Goal: Task Accomplishment & Management: Complete application form

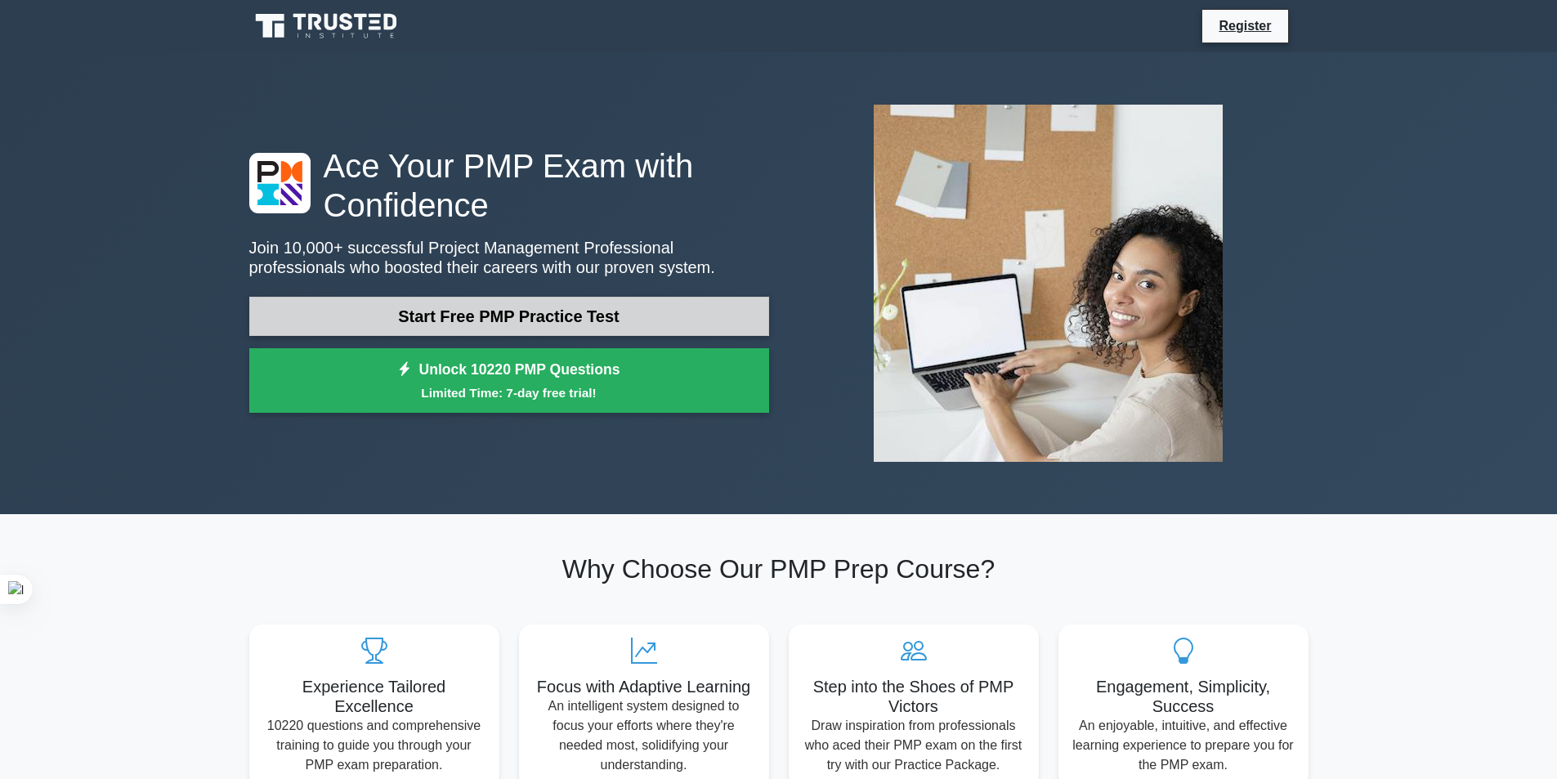
click at [494, 312] on link "Start Free PMP Practice Test" at bounding box center [509, 316] width 520 height 39
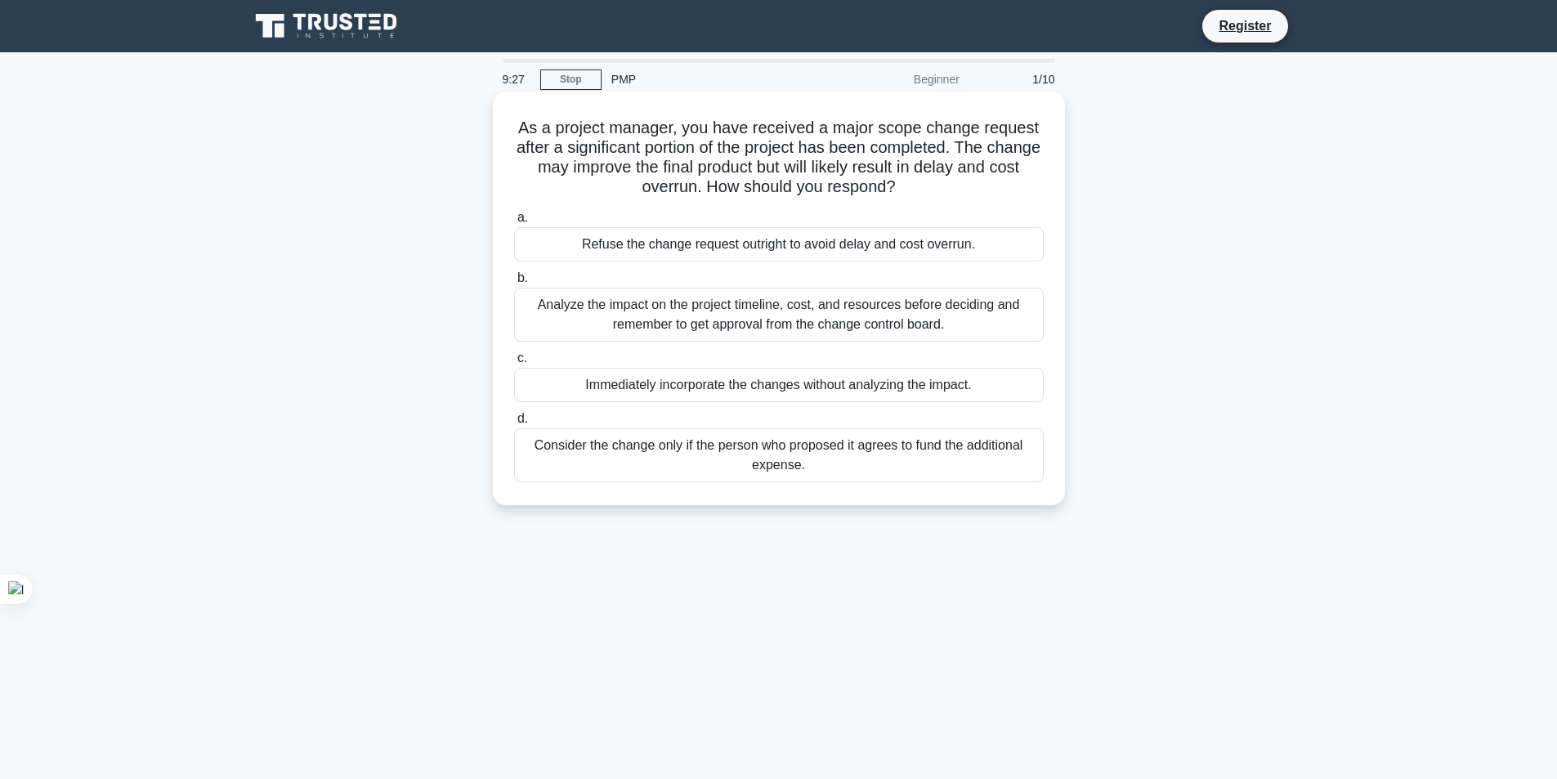
click at [777, 317] on div "Analyze the impact on the project timeline, cost, and resources before deciding…" at bounding box center [778, 315] width 529 height 54
click at [514, 284] on input "b. Analyze the impact on the project timeline, cost, and resources before decid…" at bounding box center [514, 278] width 0 height 11
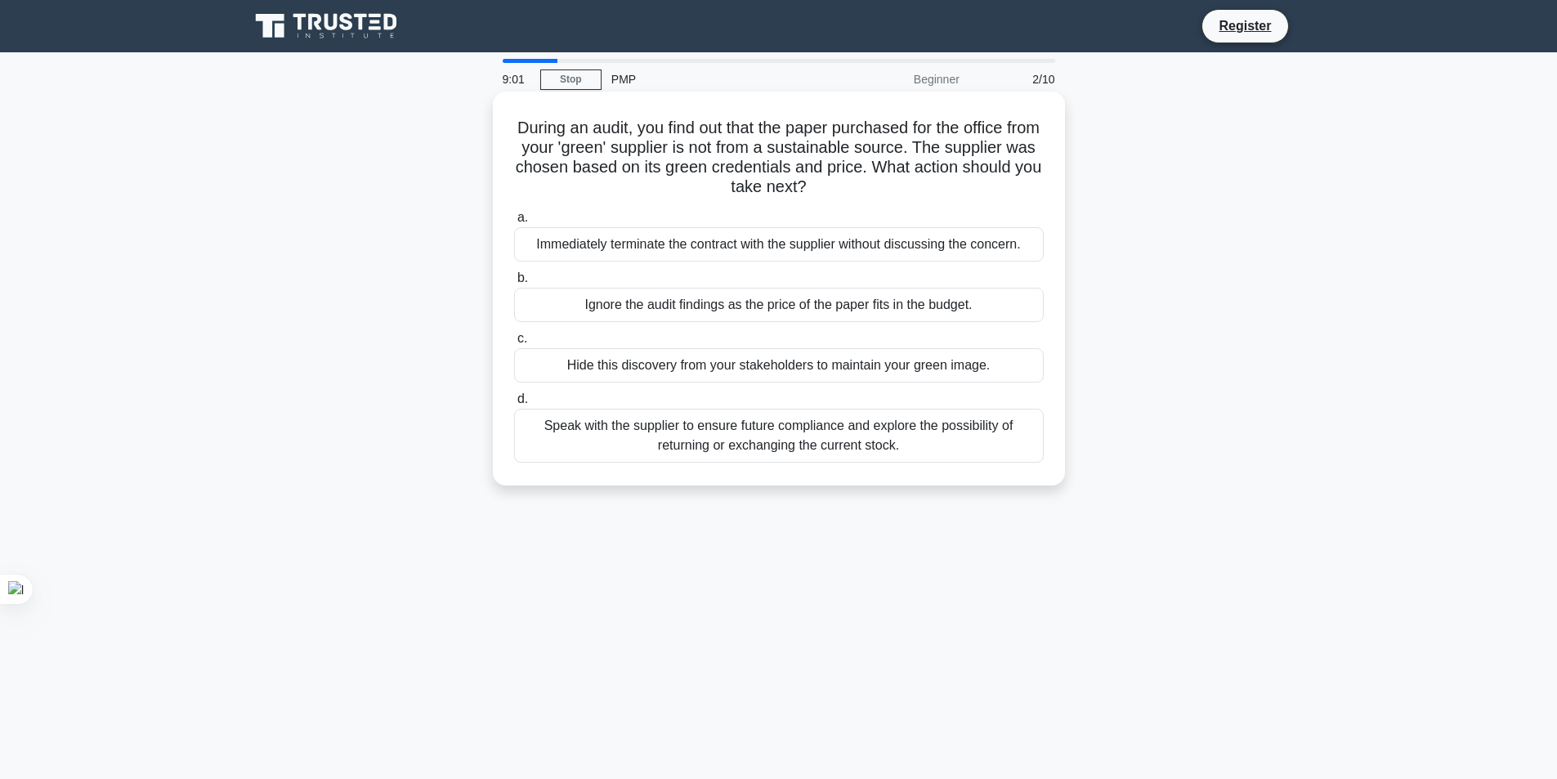
click at [845, 446] on div "Speak with the supplier to ensure future compliance and explore the possibility…" at bounding box center [778, 436] width 529 height 54
click at [514, 404] on input "d. Speak with the supplier to ensure future compliance and explore the possibil…" at bounding box center [514, 399] width 0 height 11
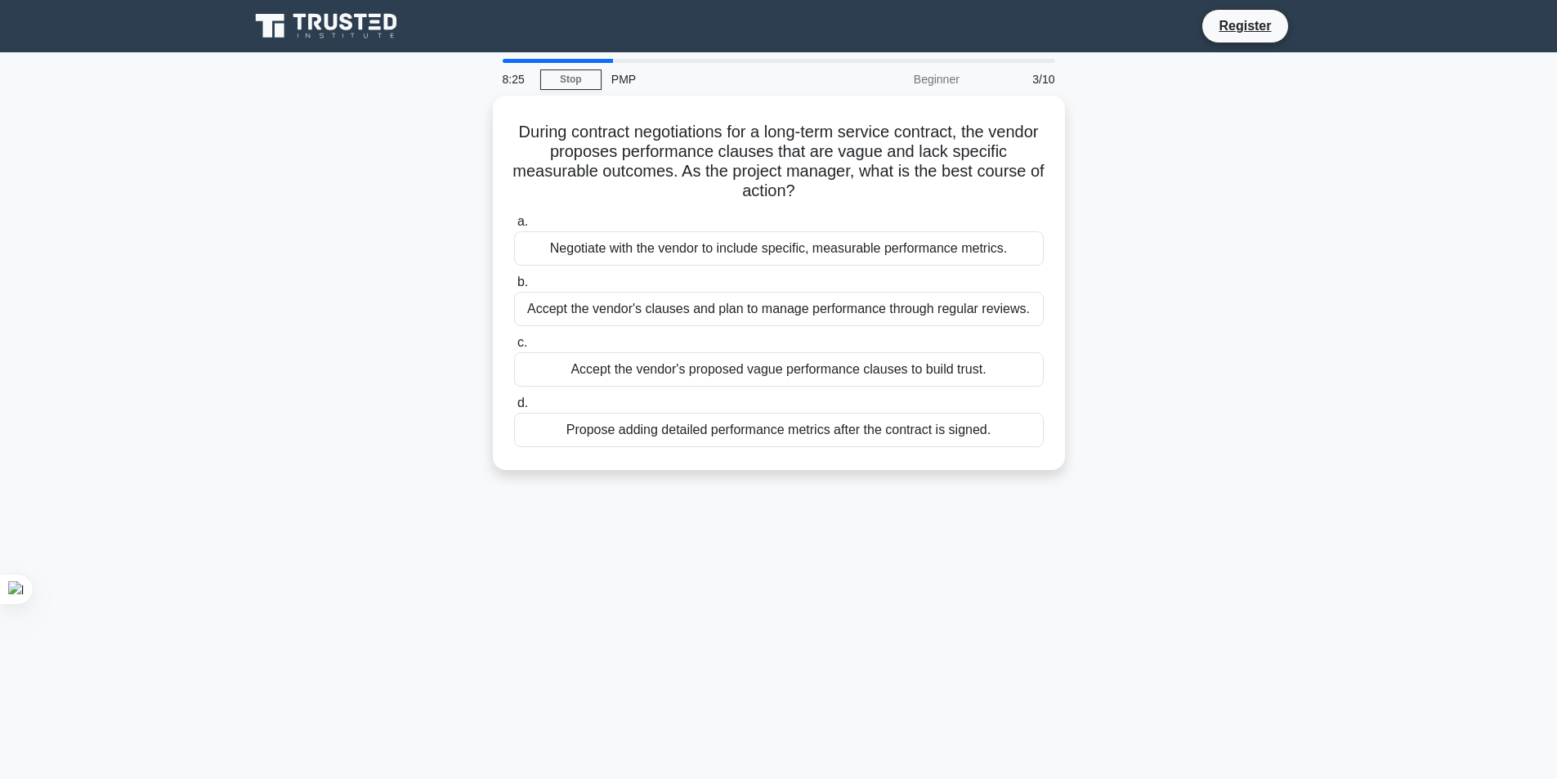
drag, startPoint x: 850, startPoint y: 446, endPoint x: 699, endPoint y: 516, distance: 165.6
click at [699, 516] on div "8:25 Stop PMP Beginner 3/10 During contract negotiations for a long-term servic…" at bounding box center [778, 467] width 1079 height 817
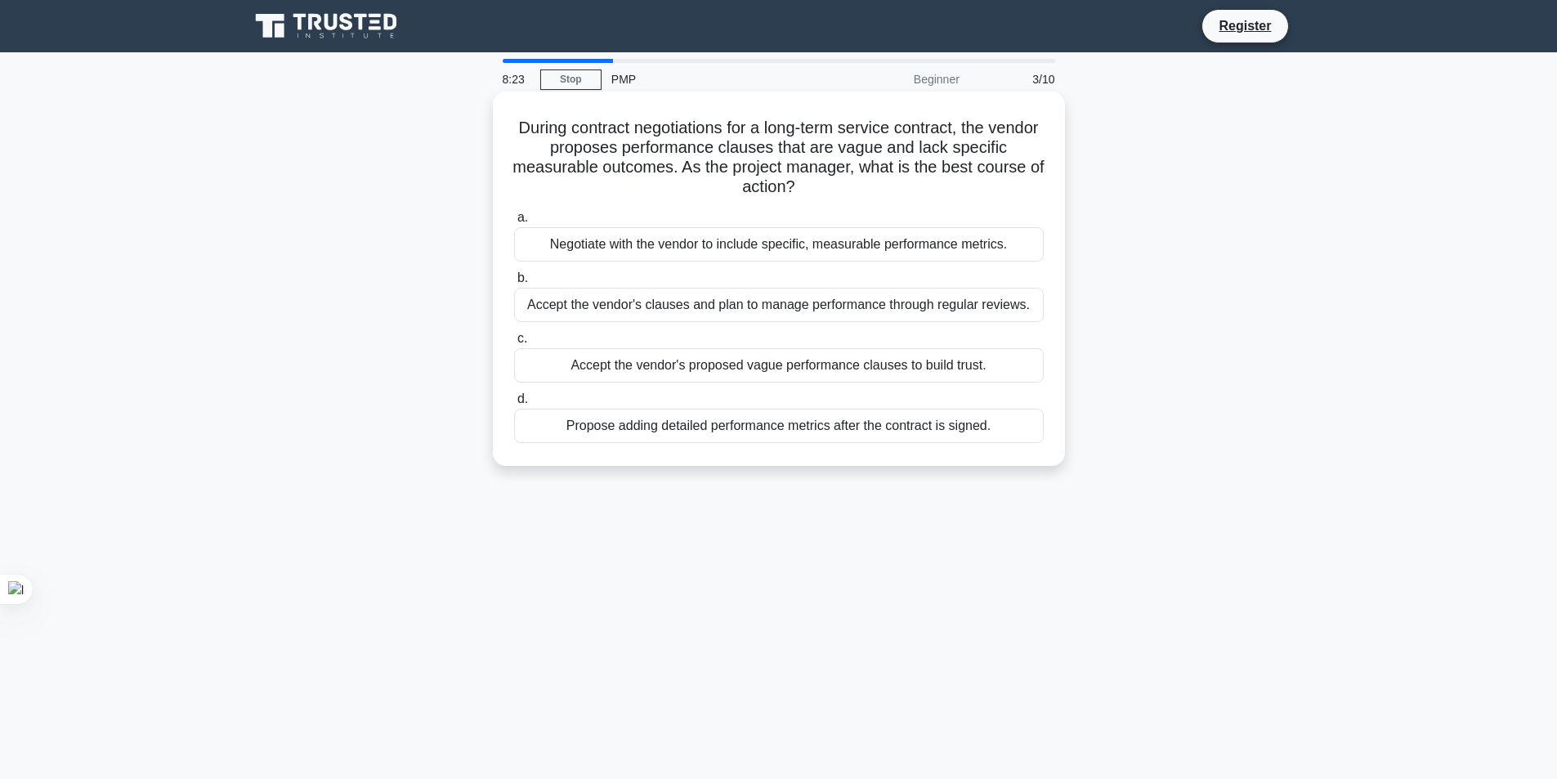
click at [683, 251] on div "Negotiate with the vendor to include specific, measurable performance metrics." at bounding box center [778, 244] width 529 height 34
click at [514, 223] on input "a. Negotiate with the vendor to include specific, measurable performance metric…" at bounding box center [514, 217] width 0 height 11
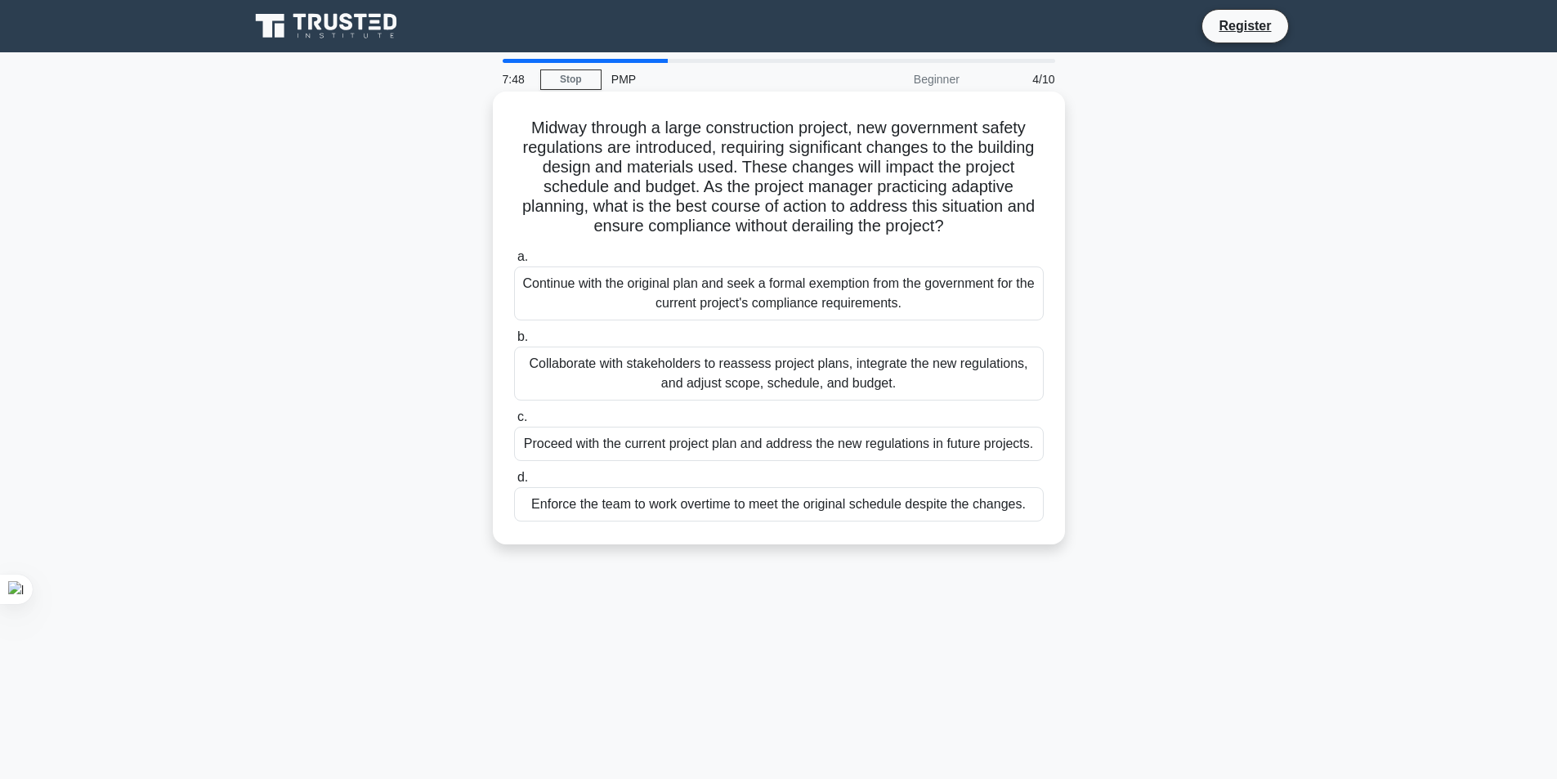
click at [789, 388] on div "Collaborate with stakeholders to reassess project plans, integrate the new regu…" at bounding box center [778, 373] width 529 height 54
click at [514, 342] on input "b. Collaborate with stakeholders to reassess project plans, integrate the new r…" at bounding box center [514, 337] width 0 height 11
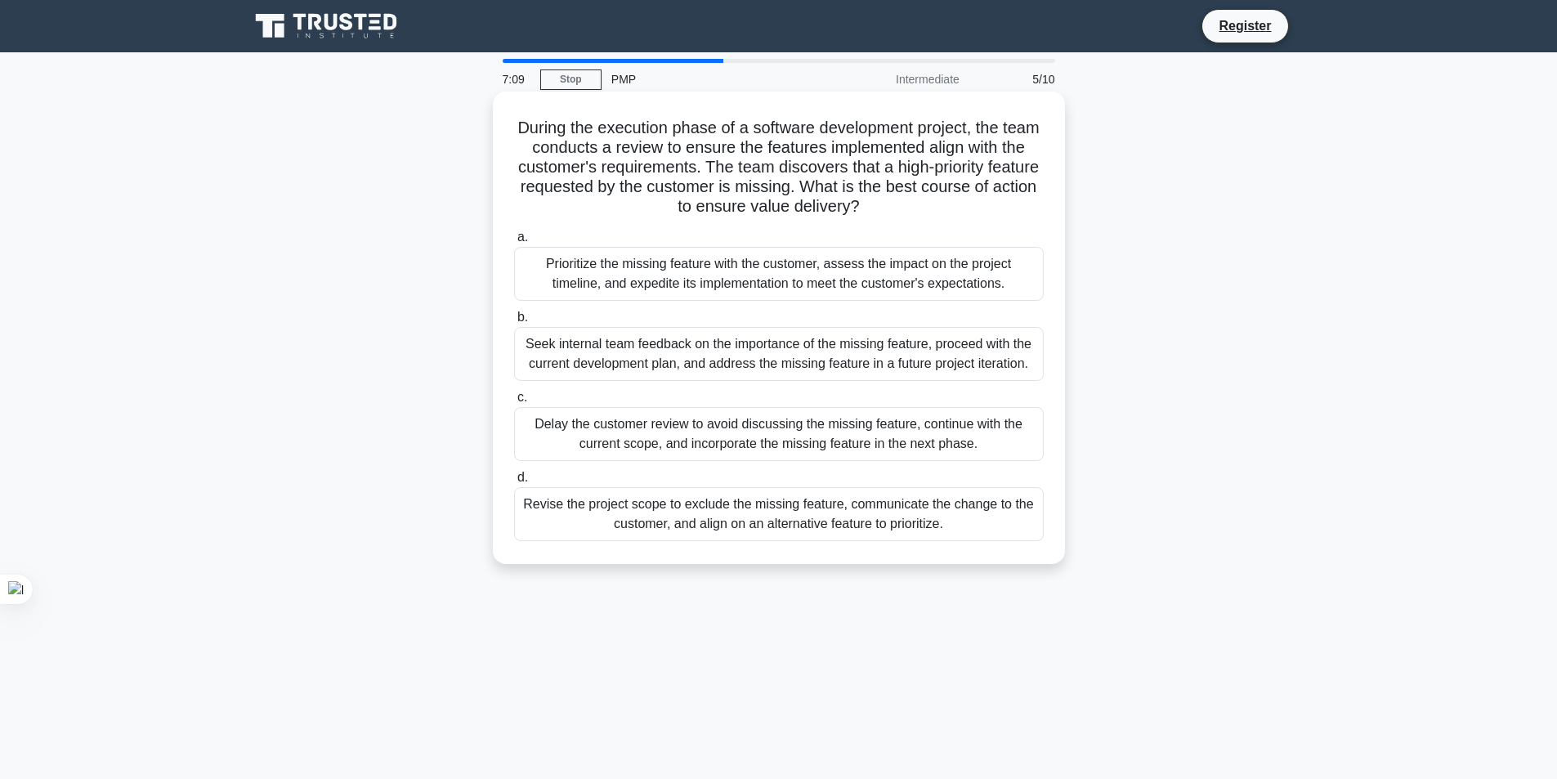
click at [815, 346] on div "Seek internal team feedback on the importance of the missing feature, proceed w…" at bounding box center [778, 354] width 529 height 54
click at [514, 323] on input "b. Seek internal team feedback on the importance of the missing feature, procee…" at bounding box center [514, 317] width 0 height 11
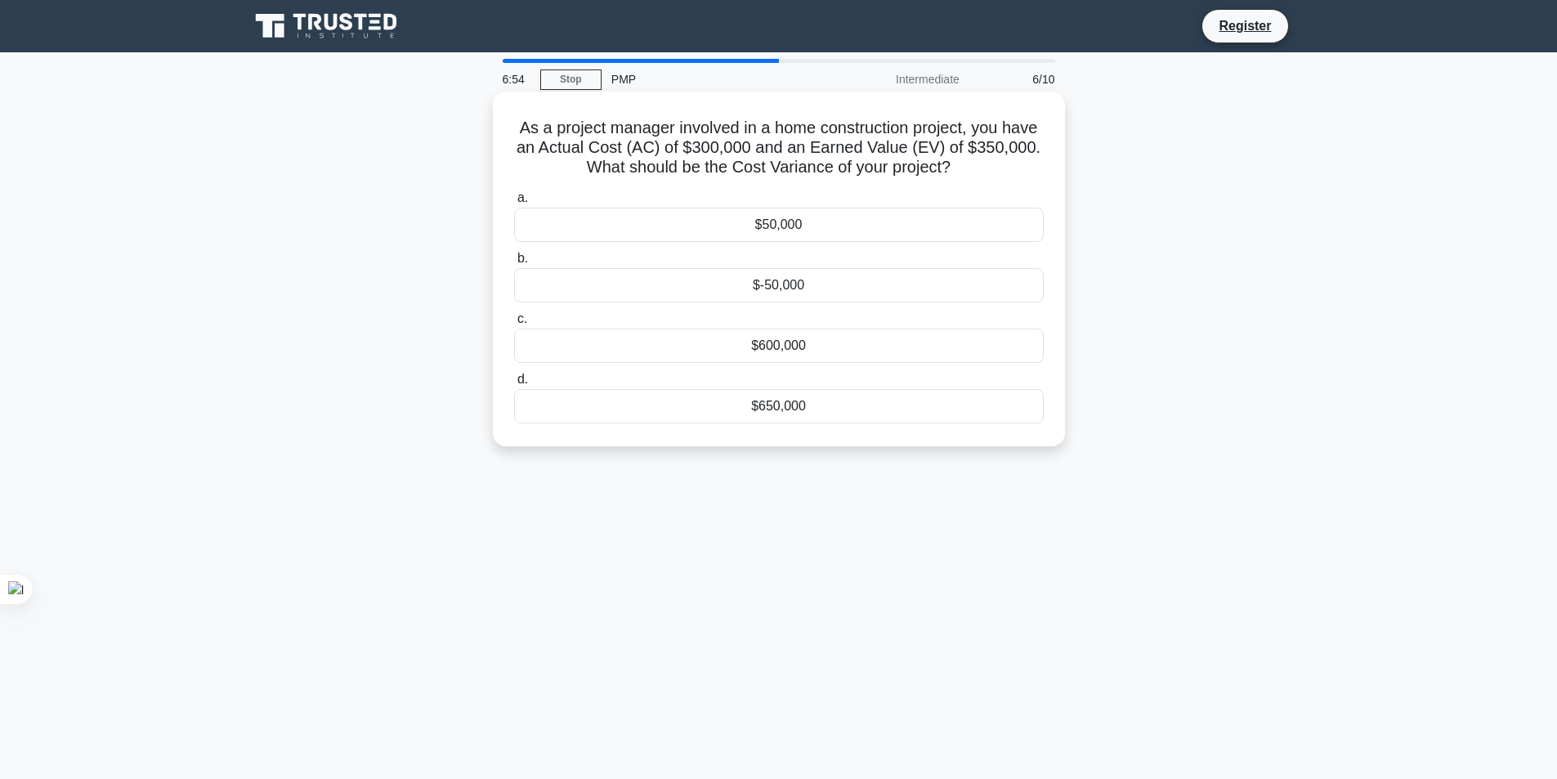
click at [862, 235] on div "$50,000" at bounding box center [778, 225] width 529 height 34
click at [514, 203] on input "a. $50,000" at bounding box center [514, 198] width 0 height 11
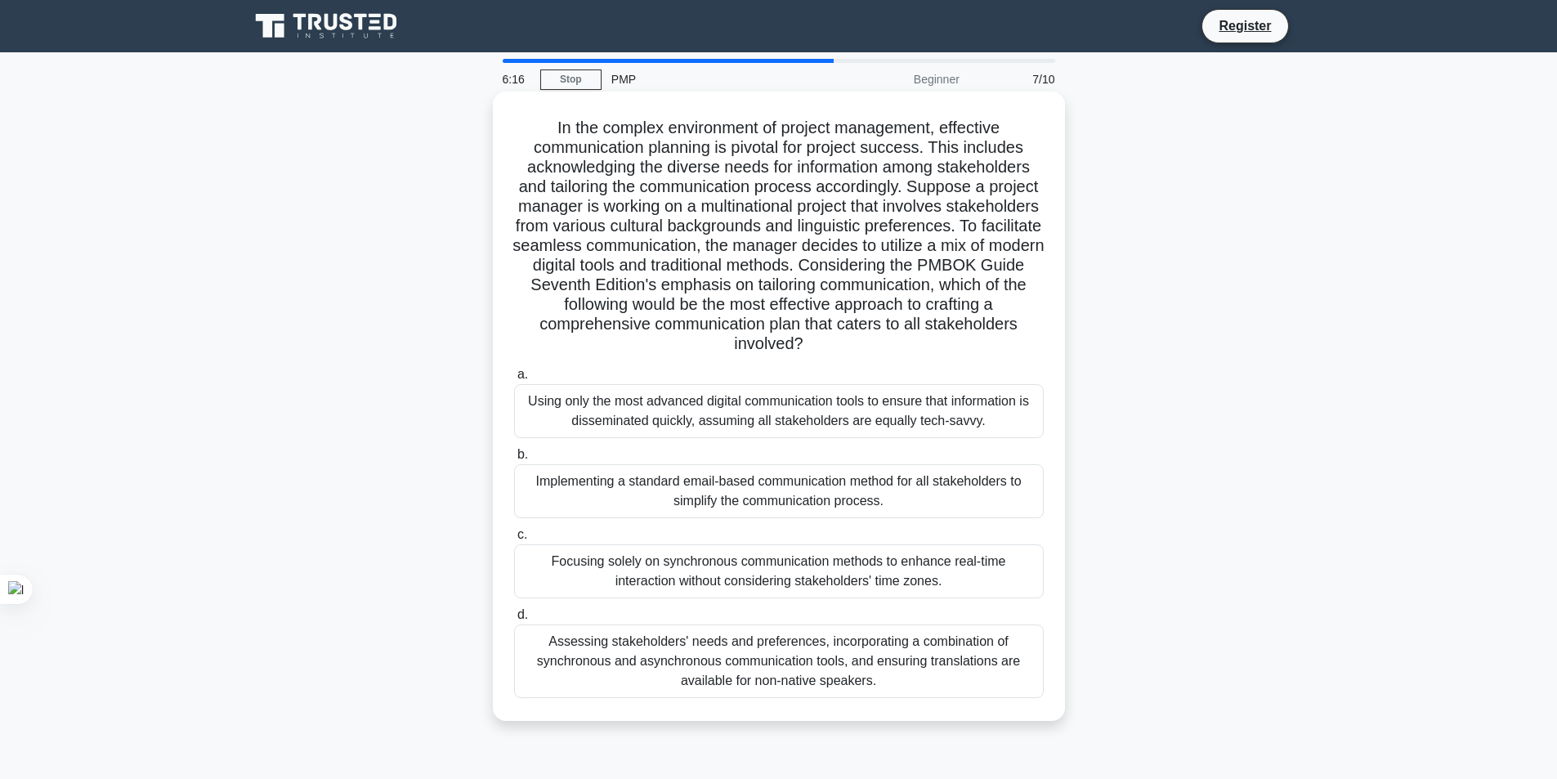
click at [810, 670] on div "Assessing stakeholders' needs and preferences, incorporating a combination of s…" at bounding box center [778, 661] width 529 height 74
click at [514, 620] on input "d. Assessing stakeholders' needs and preferences, incorporating a combination o…" at bounding box center [514, 615] width 0 height 11
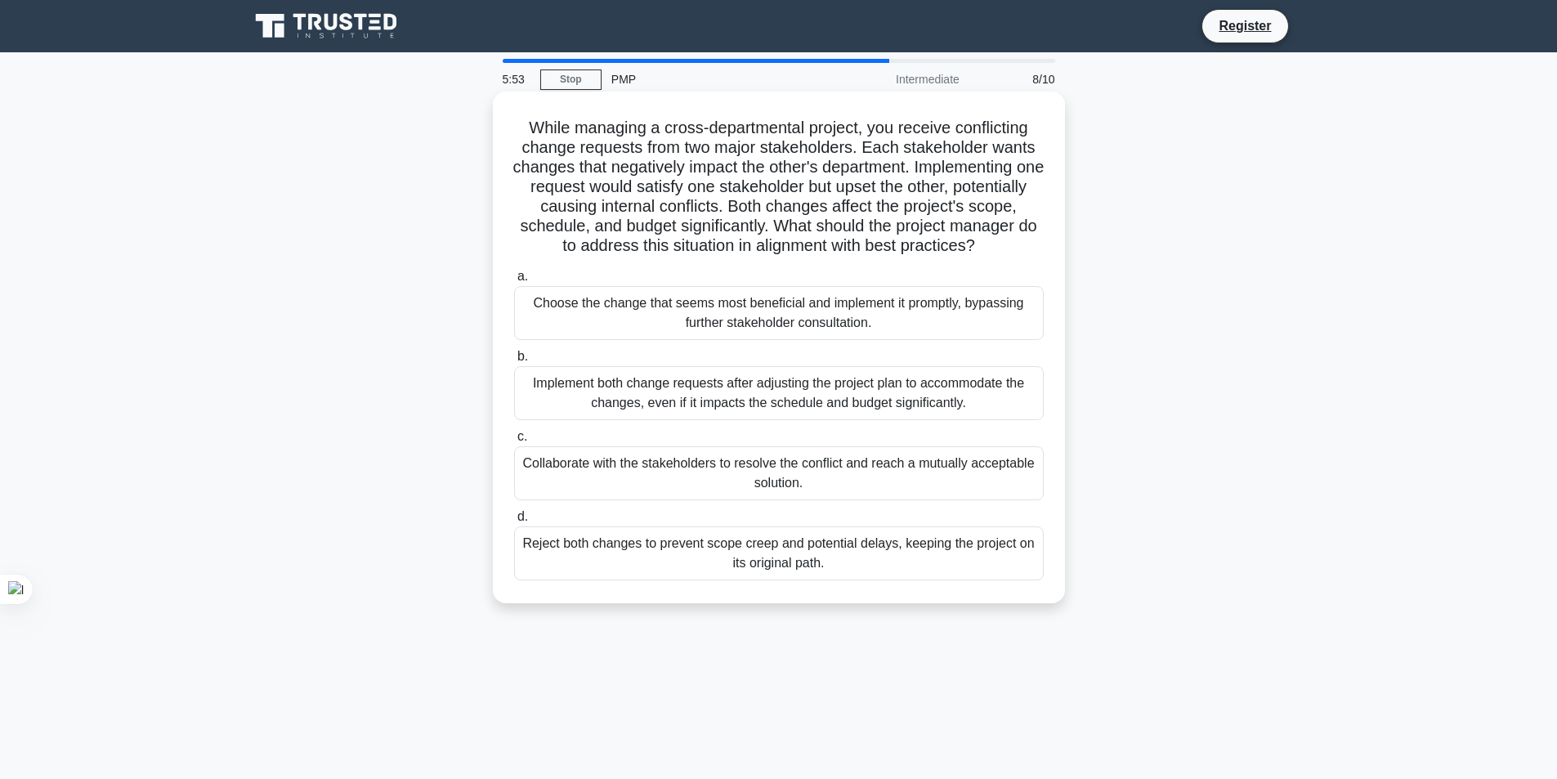
click at [935, 493] on div "Collaborate with the stakeholders to resolve the conflict and reach a mutually …" at bounding box center [778, 473] width 529 height 54
click at [514, 442] on input "c. Collaborate with the stakeholders to resolve the conflict and reach a mutual…" at bounding box center [514, 436] width 0 height 11
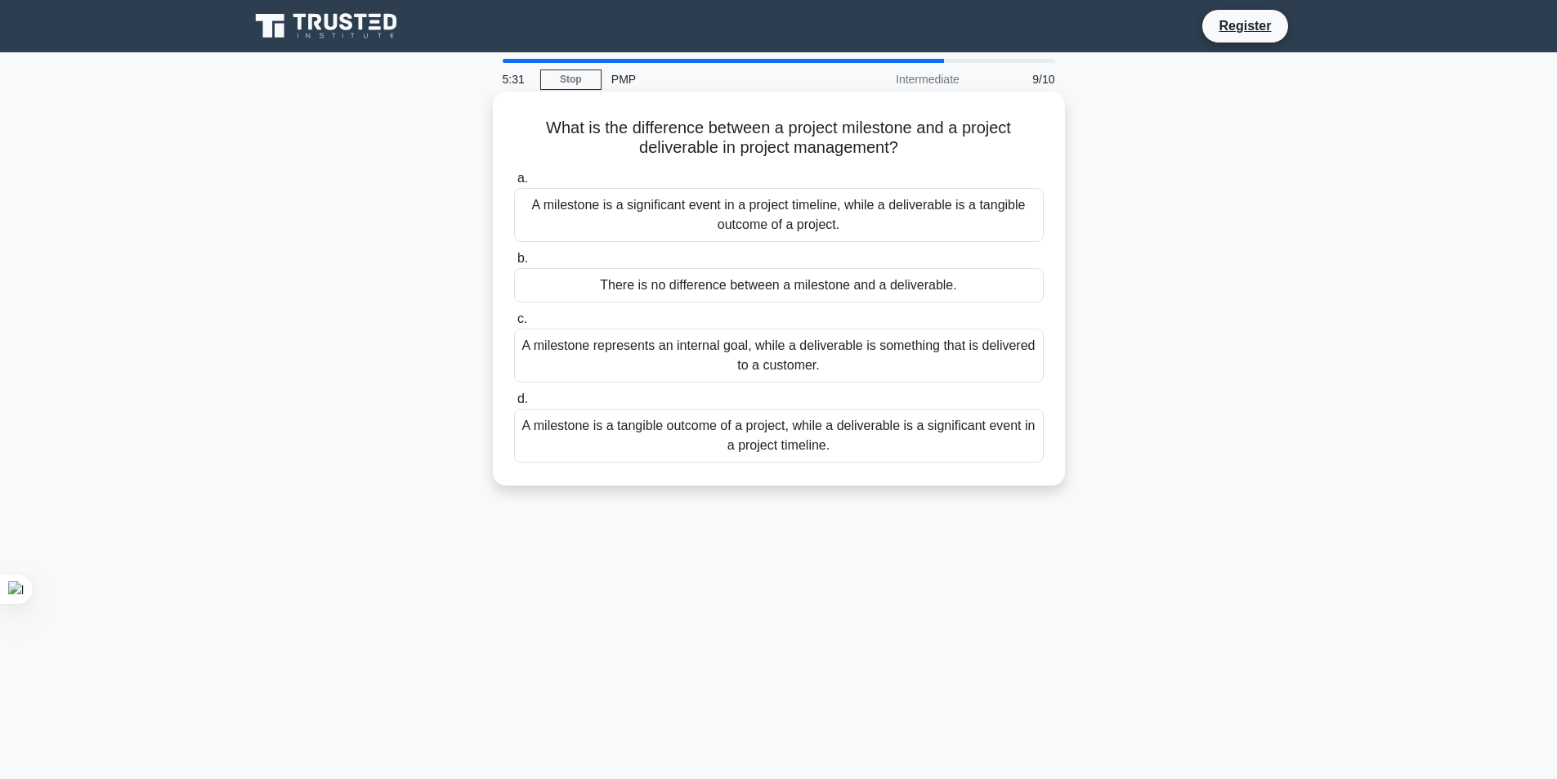
click at [946, 431] on div "A milestone is a tangible outcome of a project, while a deliverable is a signif…" at bounding box center [778, 436] width 529 height 54
click at [514, 404] on input "d. A milestone is a tangible outcome of a project, while a deliverable is a sig…" at bounding box center [514, 399] width 0 height 11
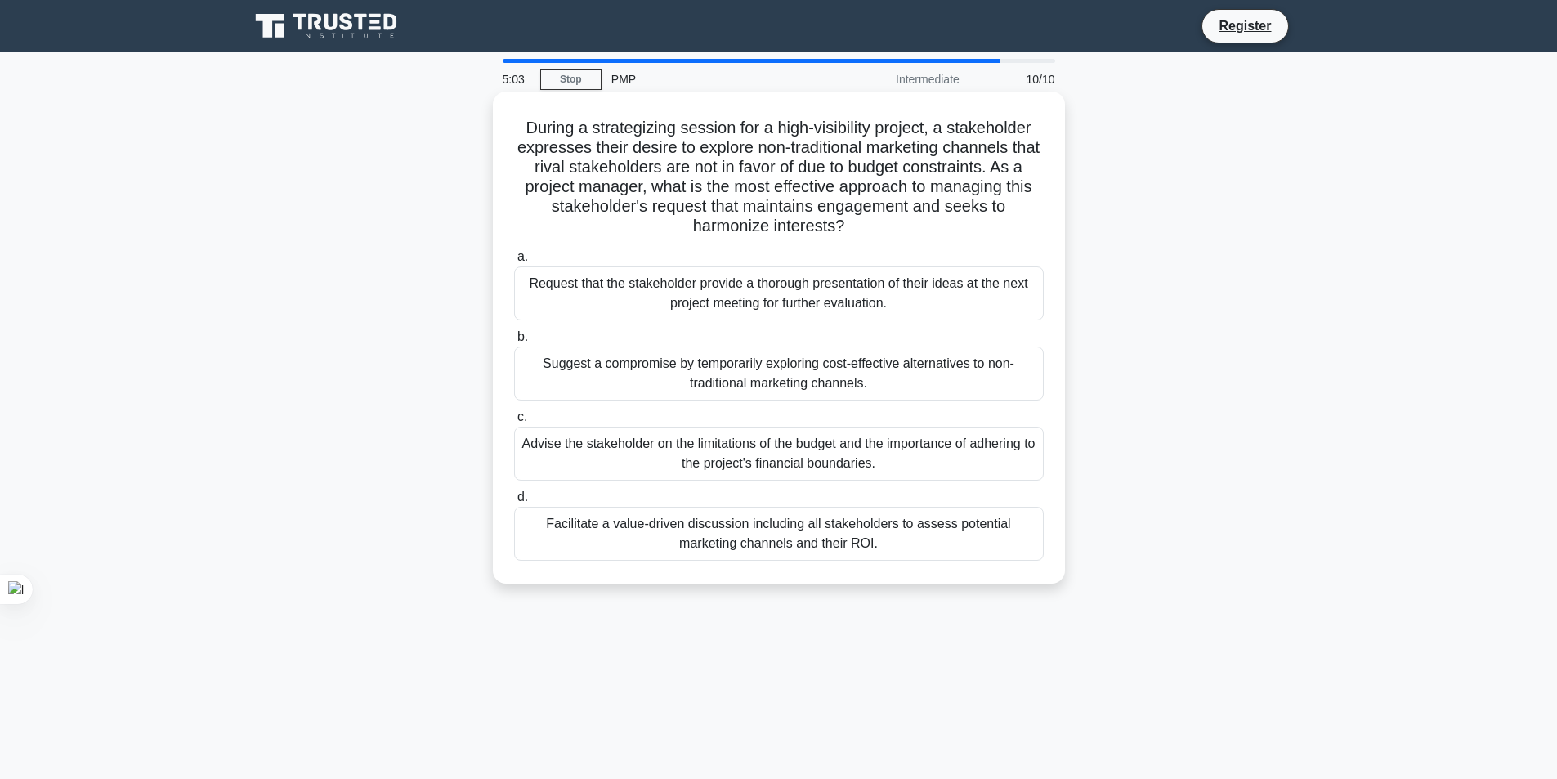
click at [996, 533] on div "Facilitate a value-driven discussion including all stakeholders to assess poten…" at bounding box center [778, 534] width 529 height 54
click at [514, 503] on input "d. Facilitate a value-driven discussion including all stakeholders to assess po…" at bounding box center [514, 497] width 0 height 11
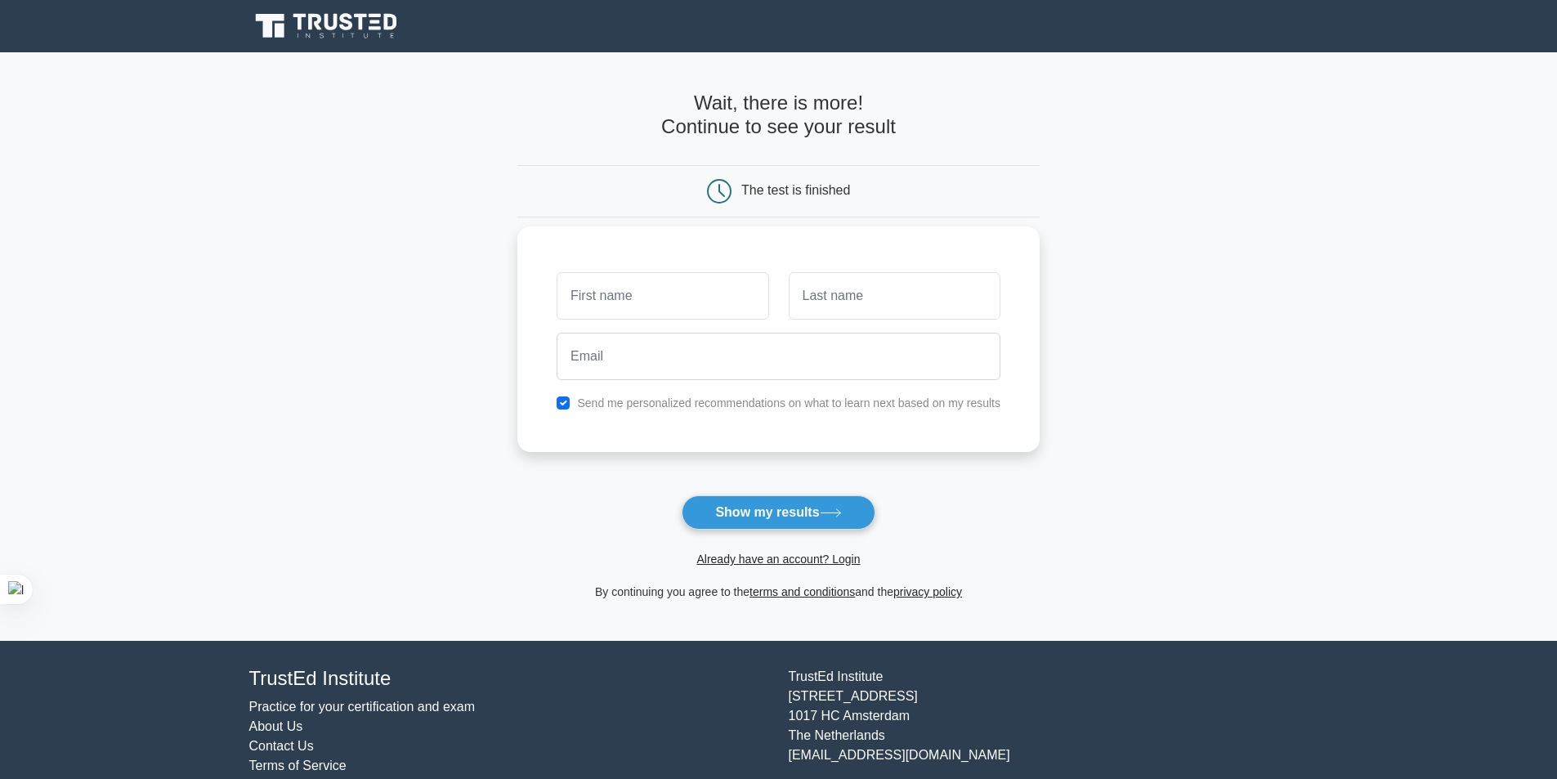
click at [678, 295] on input "text" at bounding box center [662, 295] width 212 height 47
type input "Mohammad Shahadat"
click at [854, 302] on input "text" at bounding box center [895, 295] width 212 height 47
type input "HOSSAIN"
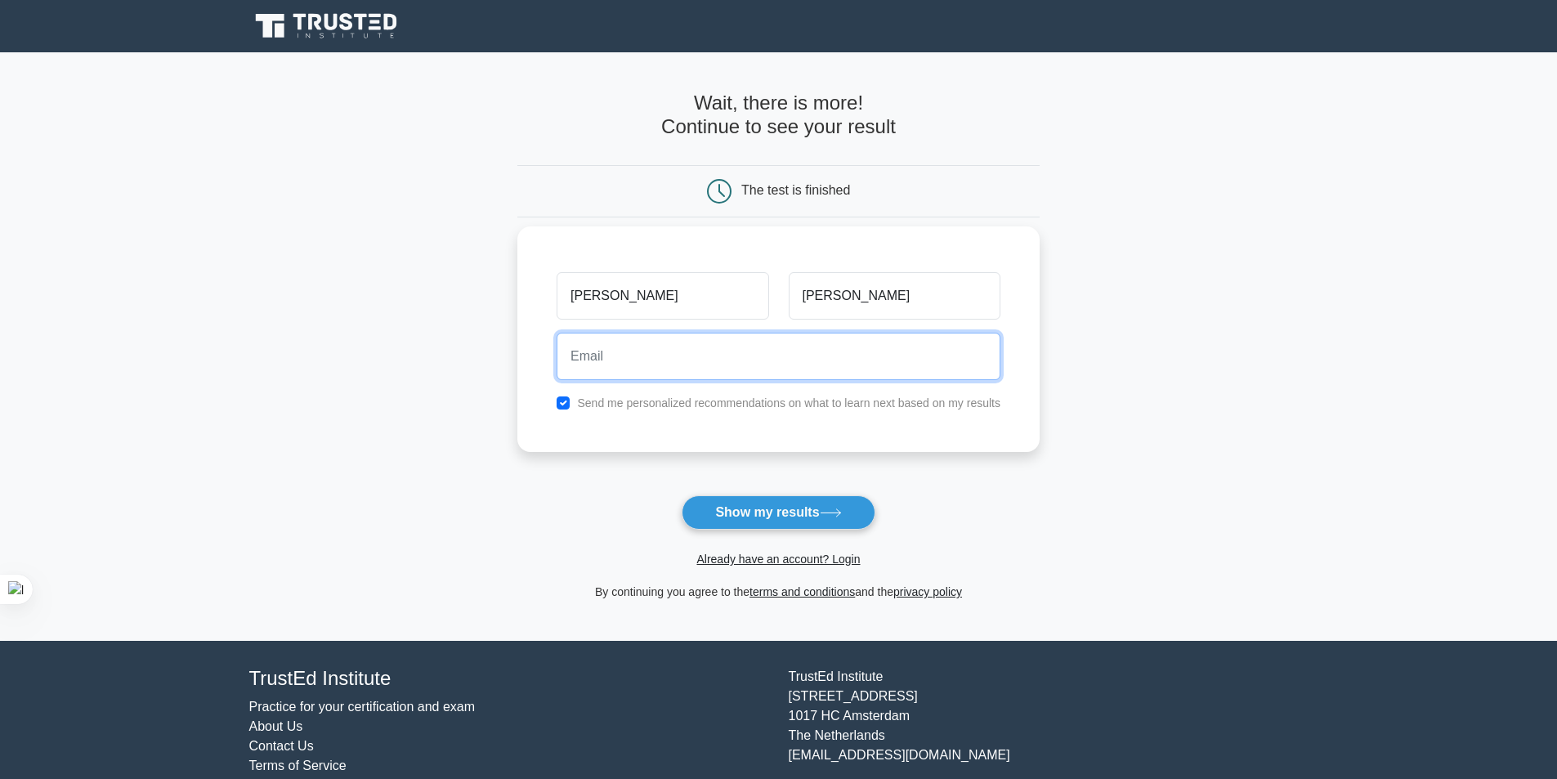
click at [782, 354] on input "email" at bounding box center [778, 356] width 444 height 47
type input "[EMAIL_ADDRESS][DOMAIN_NAME]"
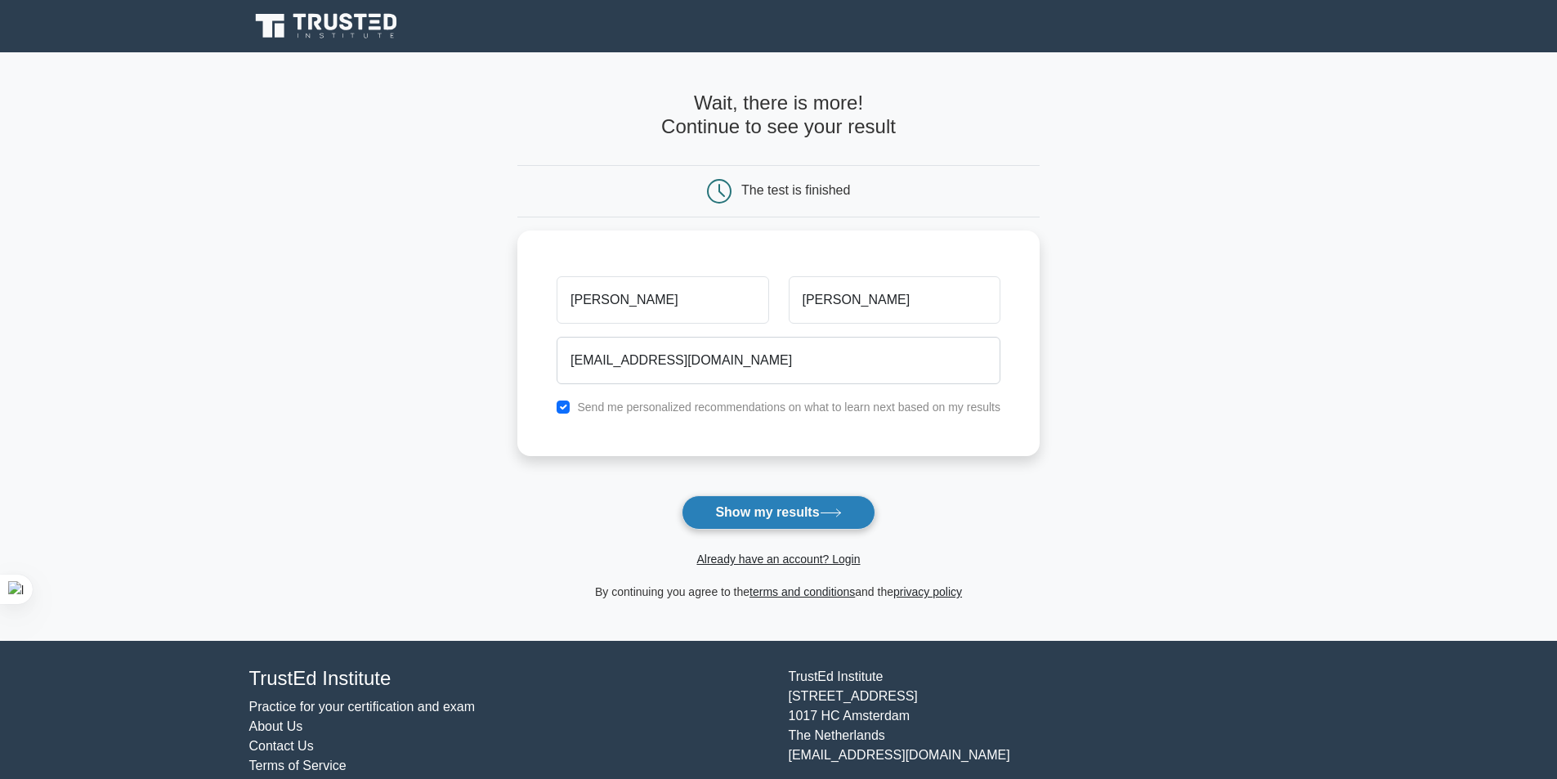
click at [805, 522] on button "Show my results" at bounding box center [777, 512] width 193 height 34
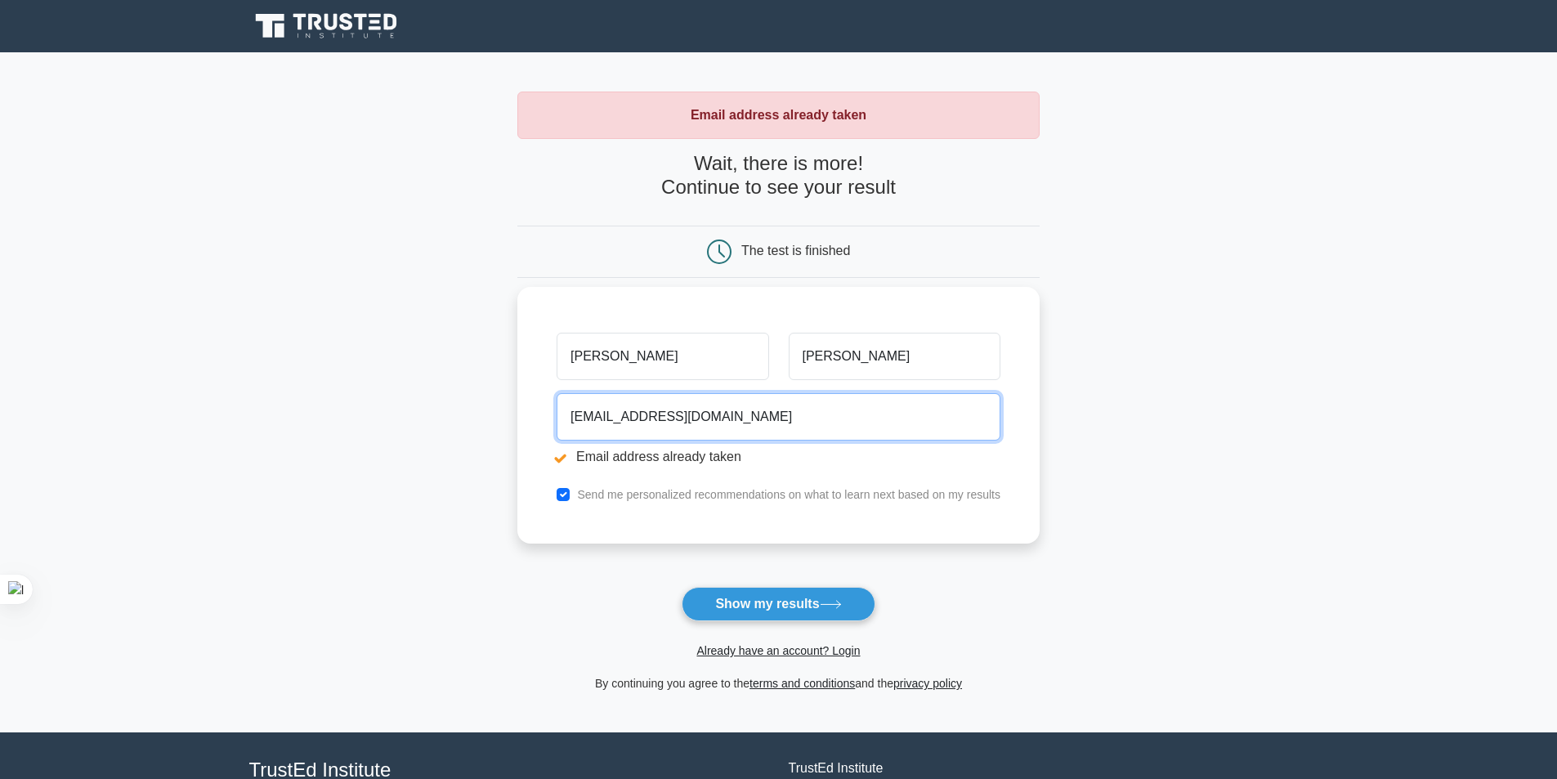
click at [653, 424] on input "[EMAIL_ADDRESS][DOMAIN_NAME]" at bounding box center [778, 416] width 444 height 47
type input "[EMAIL_ADDRESS][DOMAIN_NAME]"
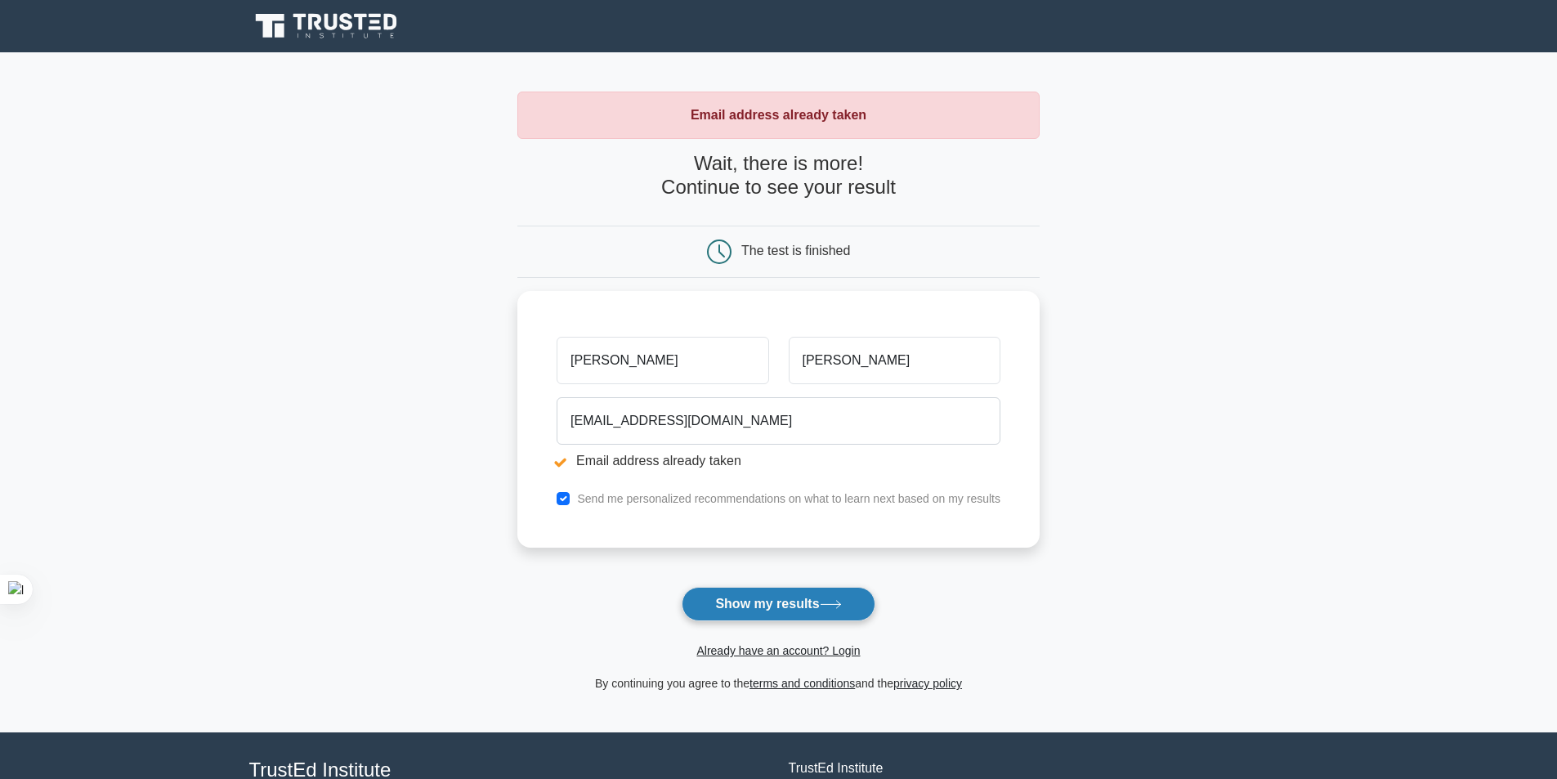
click at [793, 609] on button "Show my results" at bounding box center [777, 604] width 193 height 34
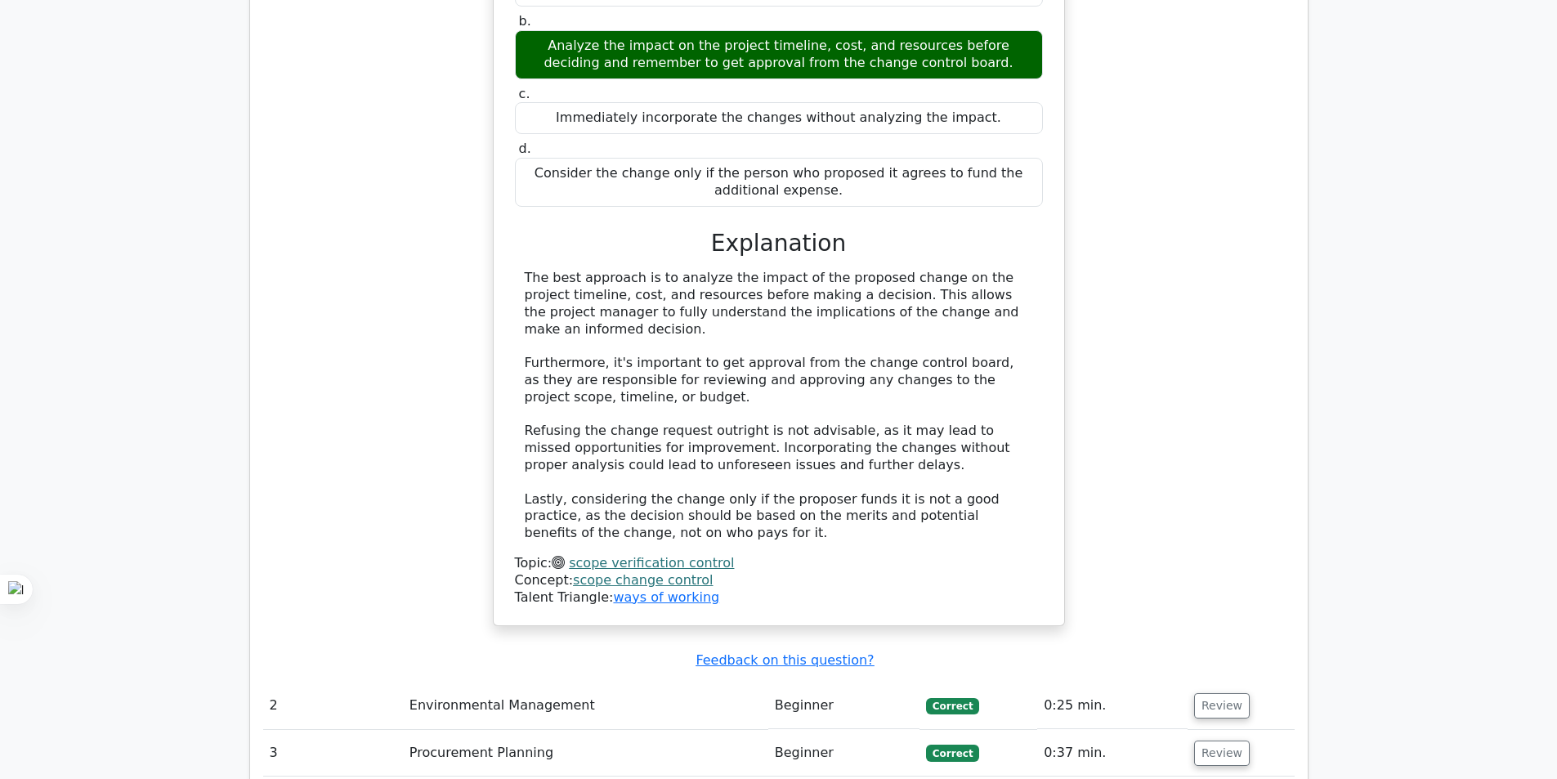
scroll to position [2043, 0]
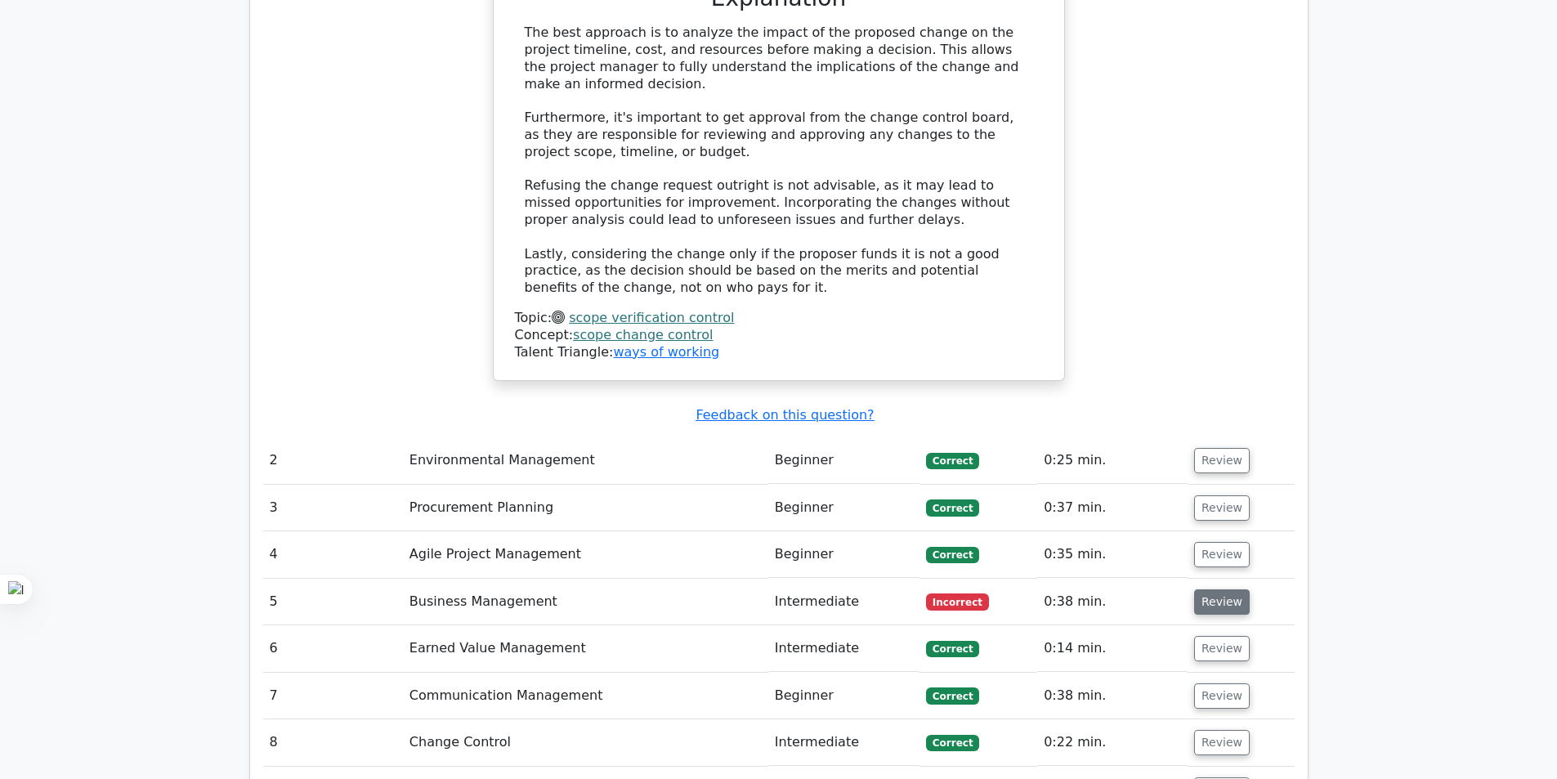
click at [1203, 589] on button "Review" at bounding box center [1222, 601] width 56 height 25
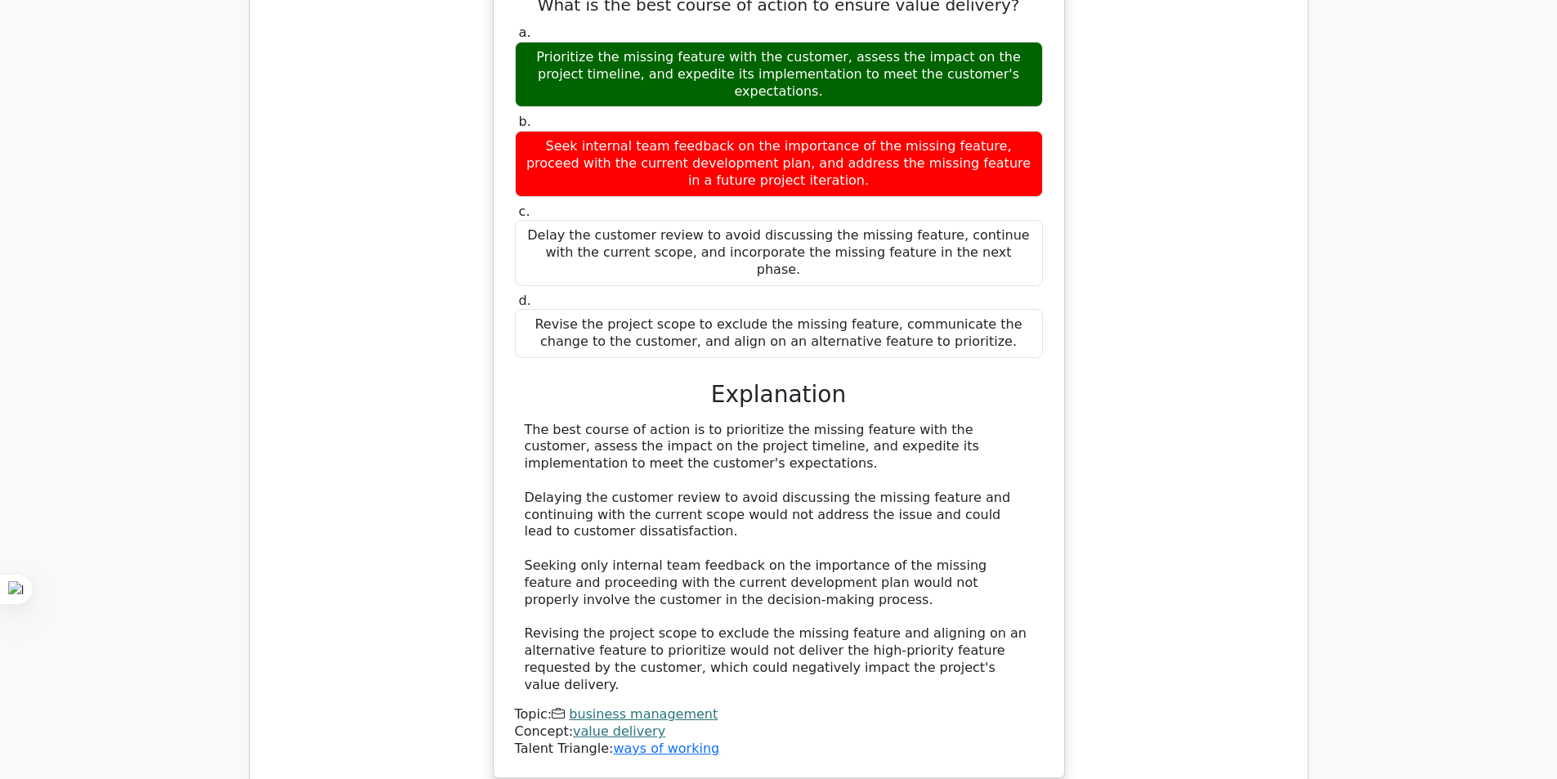
scroll to position [3105, 0]
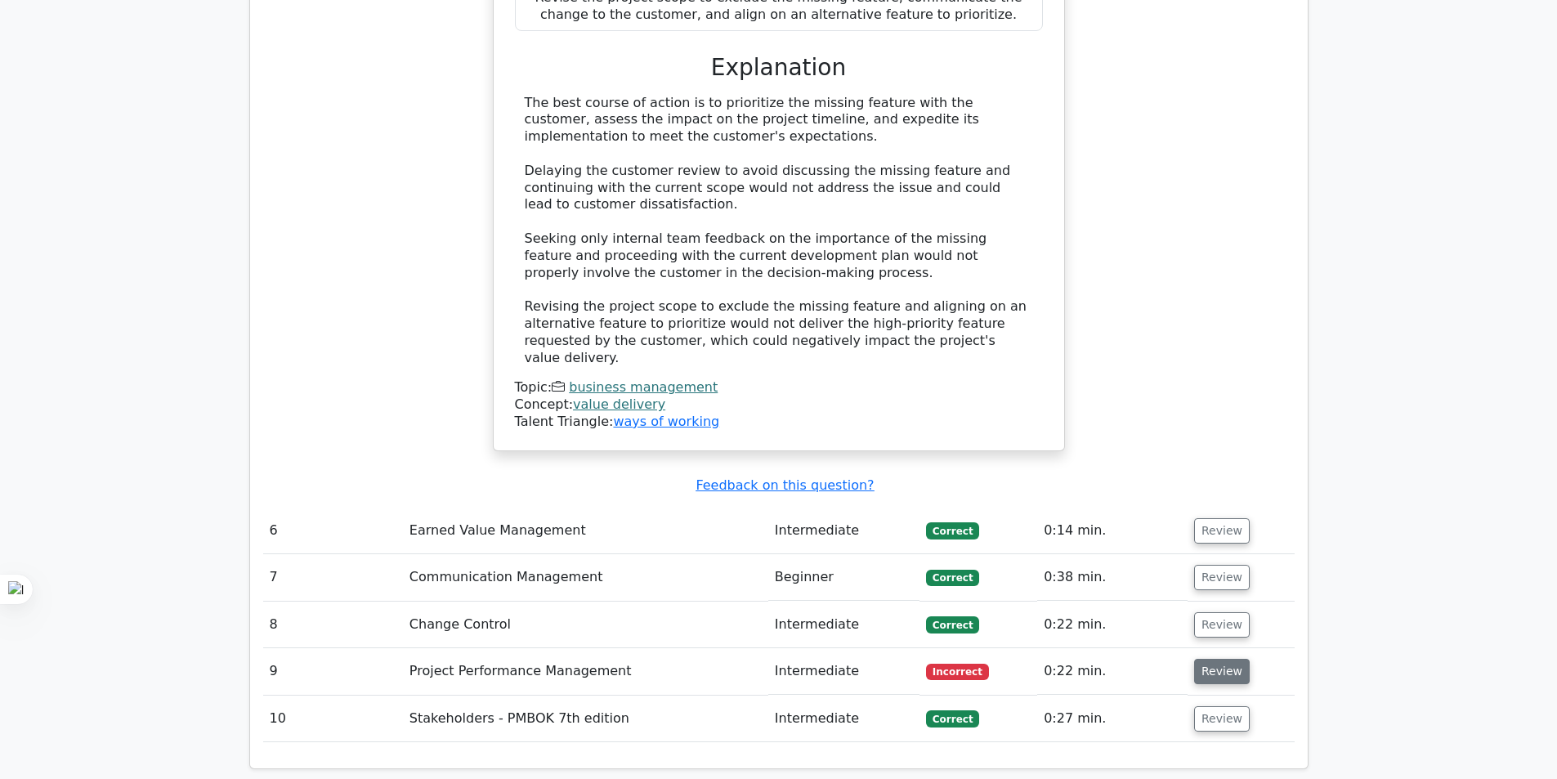
click at [1221, 659] on button "Review" at bounding box center [1222, 671] width 56 height 25
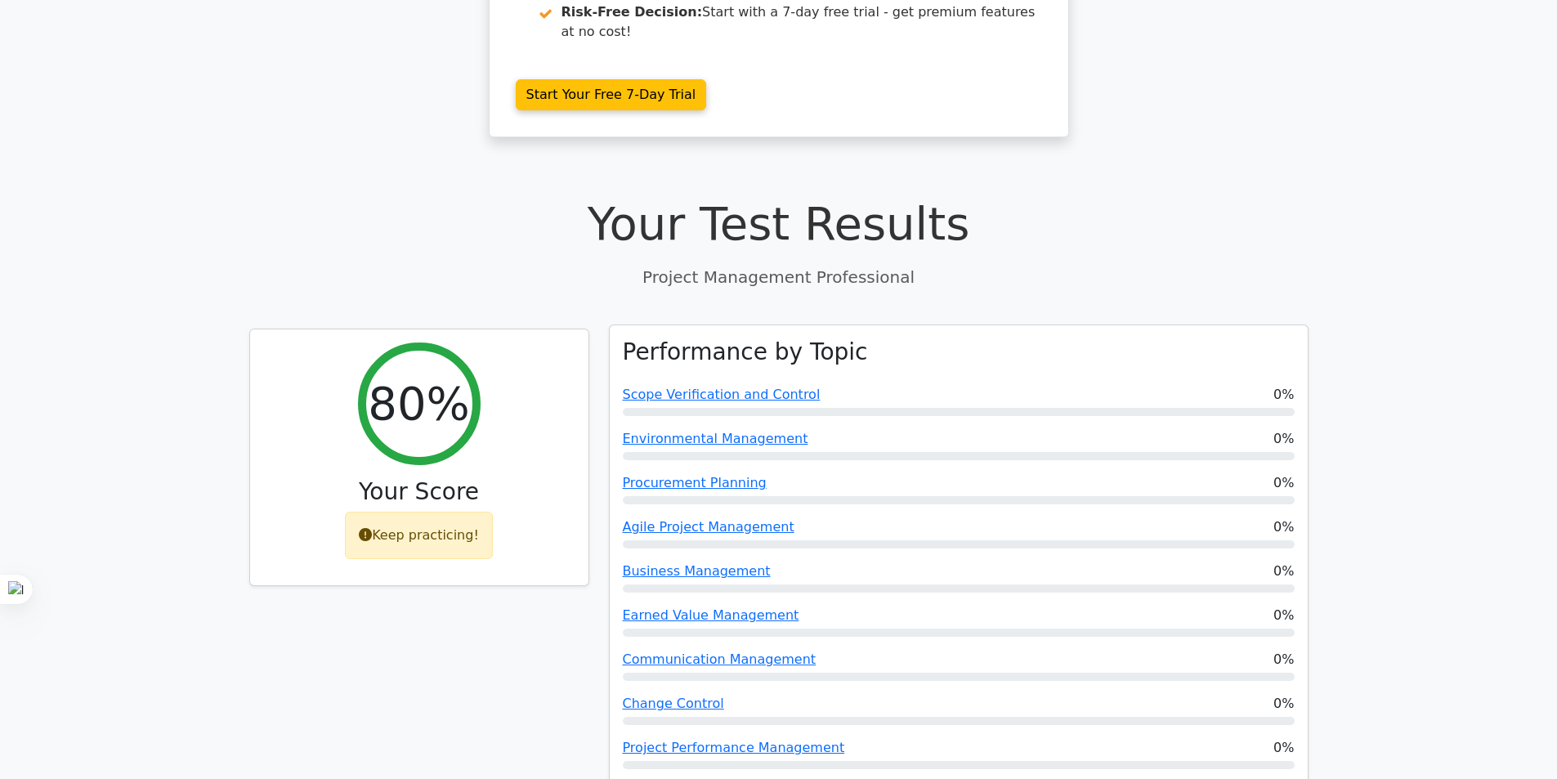
scroll to position [0, 0]
